Goal: Navigation & Orientation: Find specific page/section

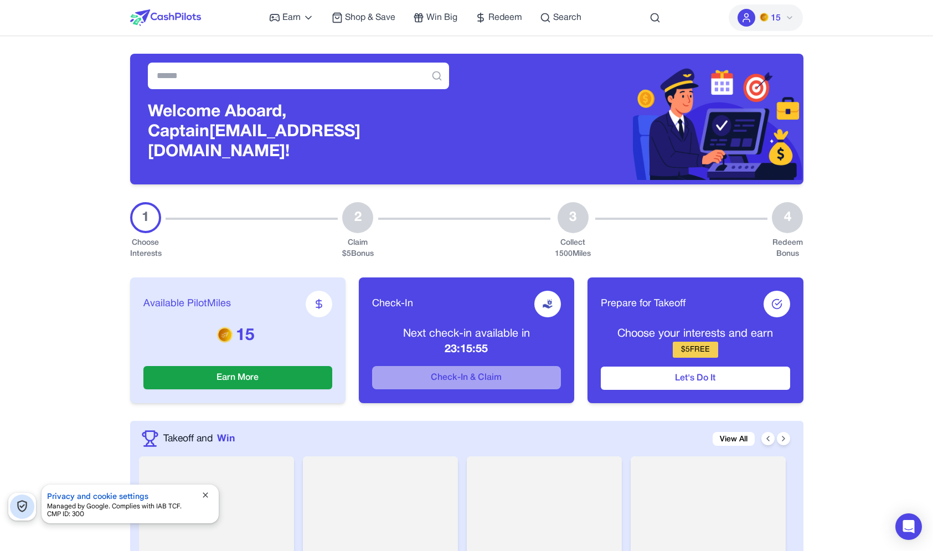
click at [137, 338] on div "Available PilotMiles 15 Earn More" at bounding box center [237, 340] width 215 height 126
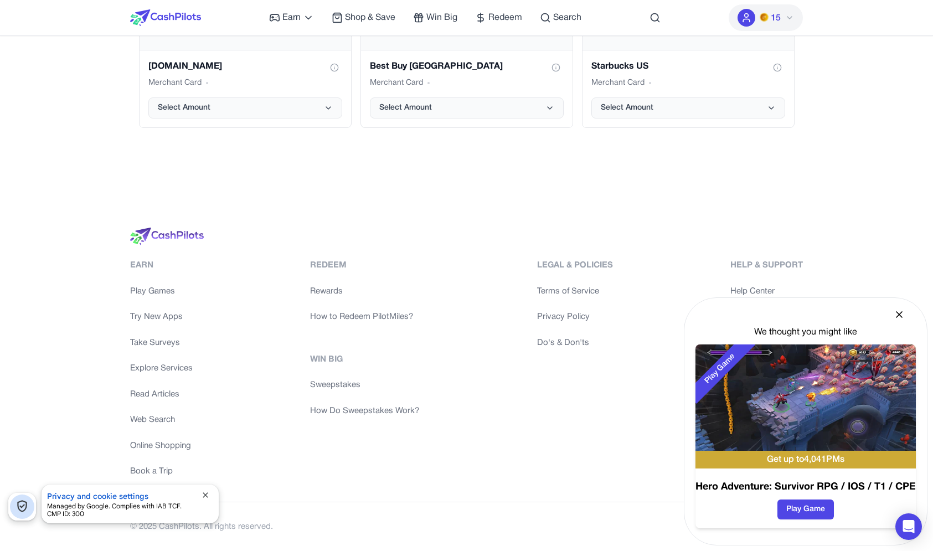
scroll to position [2318, 0]
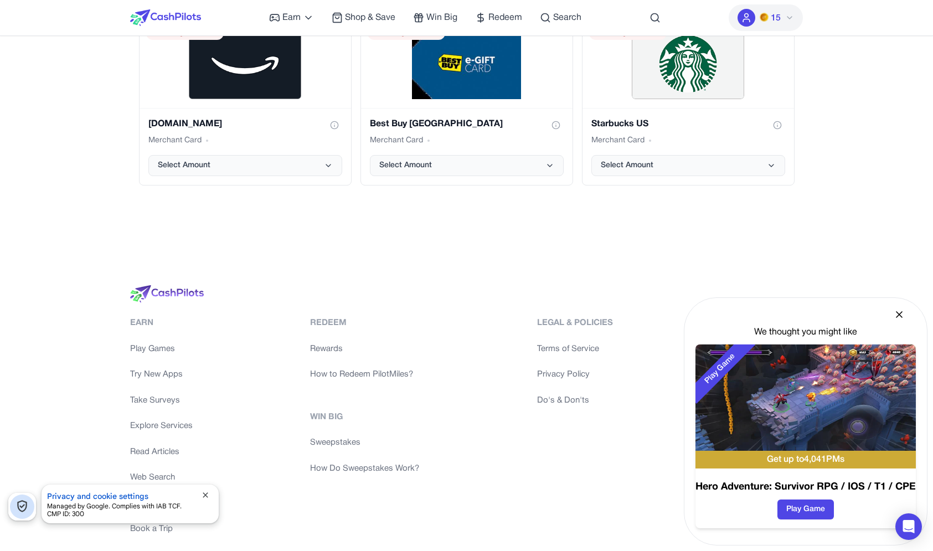
click at [901, 317] on icon at bounding box center [899, 315] width 6 height 6
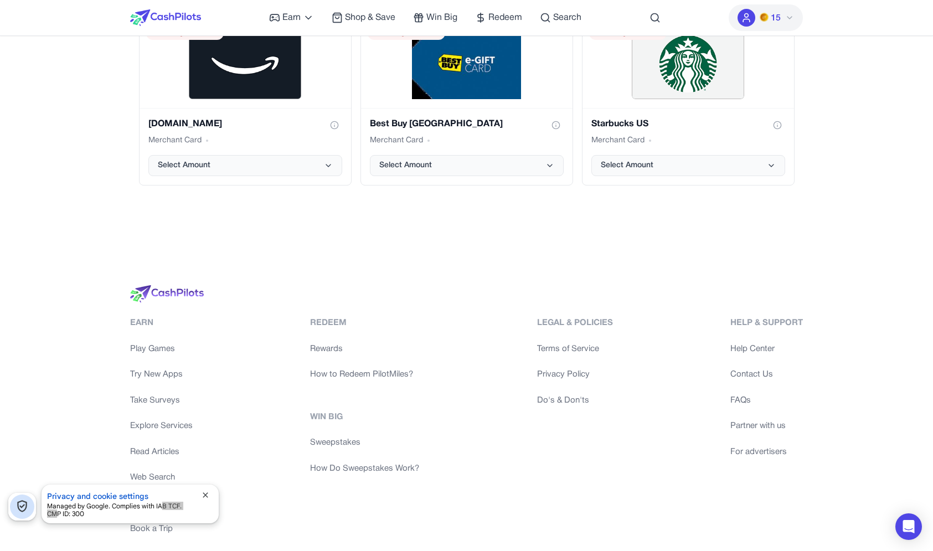
drag, startPoint x: 161, startPoint y: 510, endPoint x: 193, endPoint y: 509, distance: 32.1
click at [194, 510] on div "Managed by Google. Complies with IAB TCF. CMP ID: 300" at bounding box center [121, 510] width 148 height 16
click at [193, 509] on div "Managed by Google. Complies with IAB TCF. CMP ID: 300" at bounding box center [121, 510] width 148 height 16
click at [28, 506] on span "verified_user" at bounding box center [22, 506] width 14 height 14
click at [27, 503] on span "verified_user" at bounding box center [22, 506] width 14 height 14
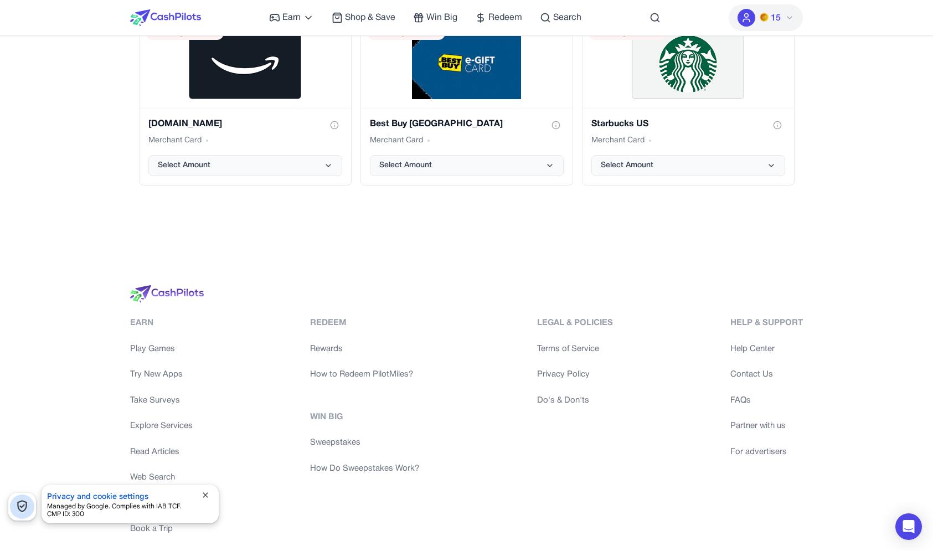
click at [27, 503] on span "verified_user" at bounding box center [22, 506] width 14 height 14
click at [74, 498] on button "Privacy and cookie settings" at bounding box center [97, 496] width 101 height 12
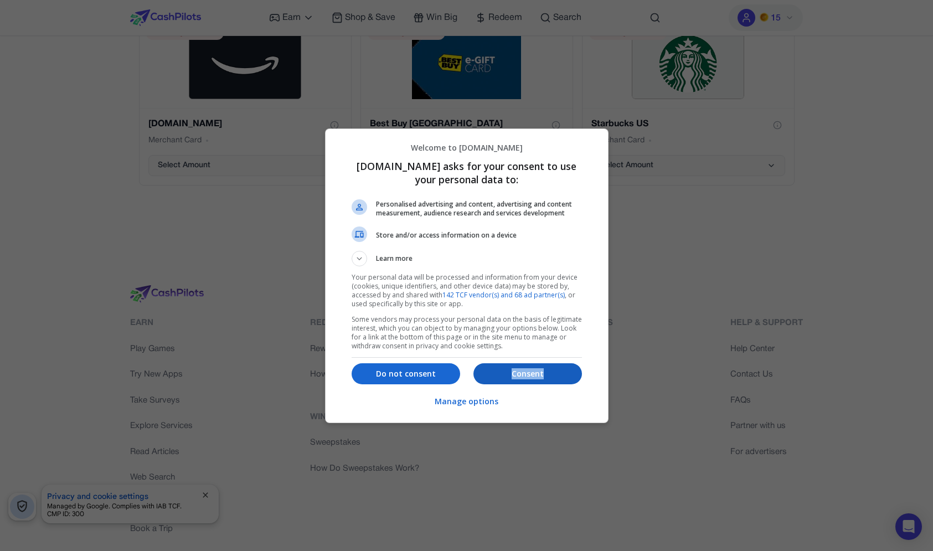
click at [504, 380] on button "Consent" at bounding box center [527, 373] width 109 height 21
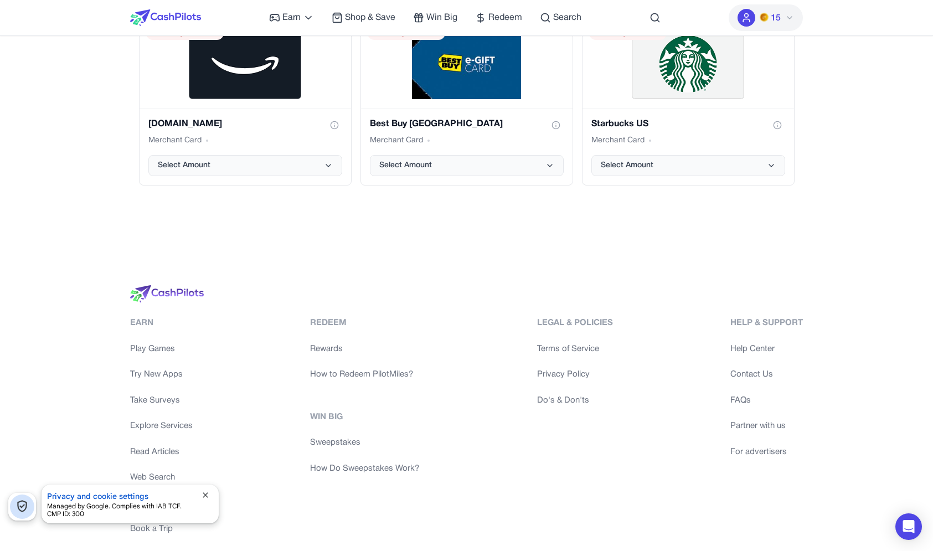
click at [23, 515] on span "Toggle privacy and legal settings display" at bounding box center [22, 506] width 24 height 24
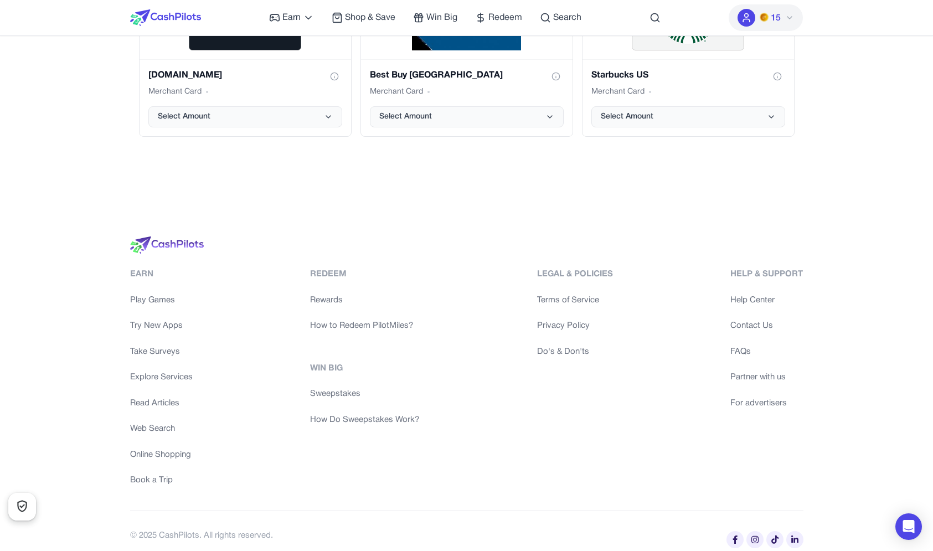
click at [190, 519] on div "© 2025 CashPilots. All rights reserved." at bounding box center [466, 526] width 673 height 32
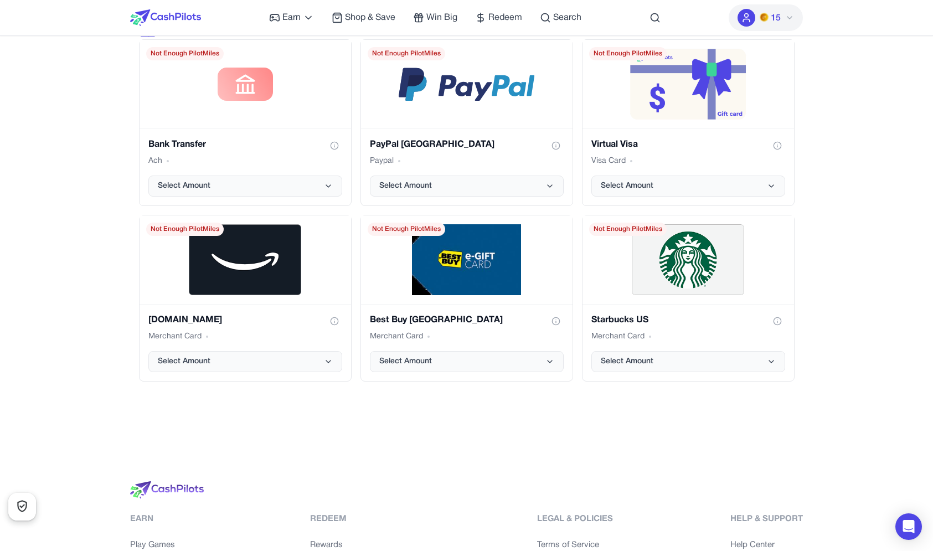
scroll to position [2124, 0]
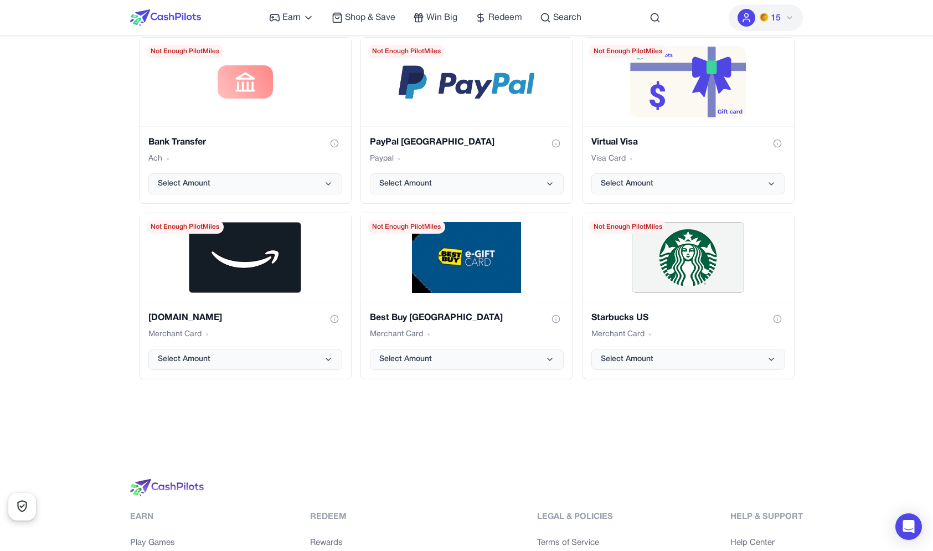
click at [174, 479] on img at bounding box center [167, 488] width 74 height 18
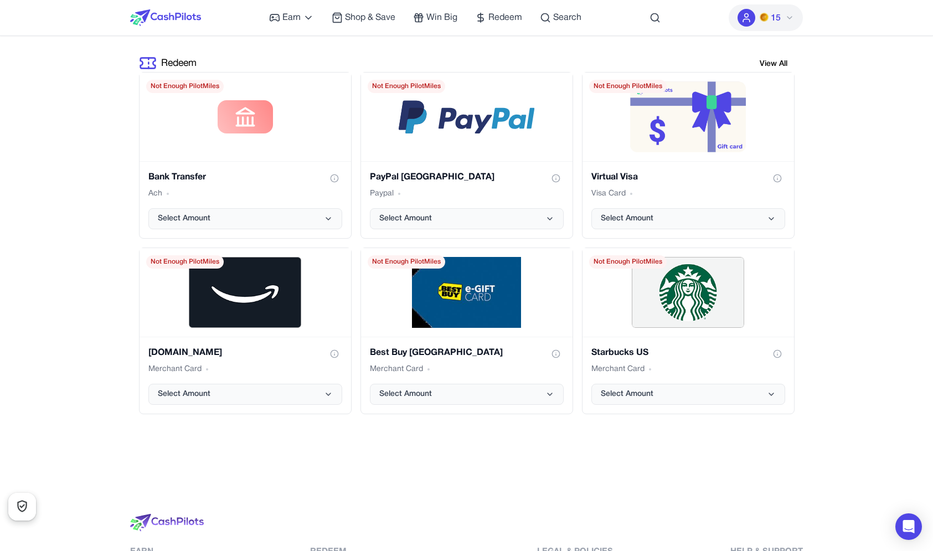
scroll to position [0, 0]
